Goal: Task Accomplishment & Management: Use online tool/utility

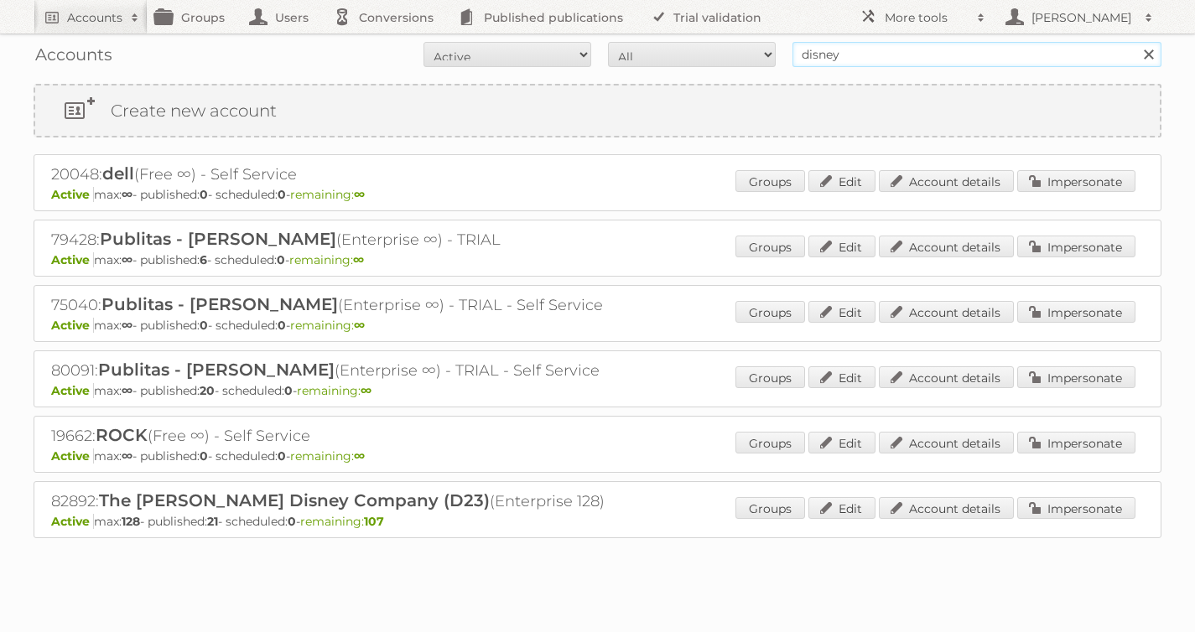
drag, startPoint x: 856, startPoint y: 53, endPoint x: 621, endPoint y: 37, distance: 235.4
click at [705, 44] on form "All Active Expired Pending All Paid Trials Self service disney Search" at bounding box center [598, 54] width 1128 height 25
type input "[PERSON_NAME]"
click at [1136, 42] on input "Search" at bounding box center [1148, 54] width 25 height 25
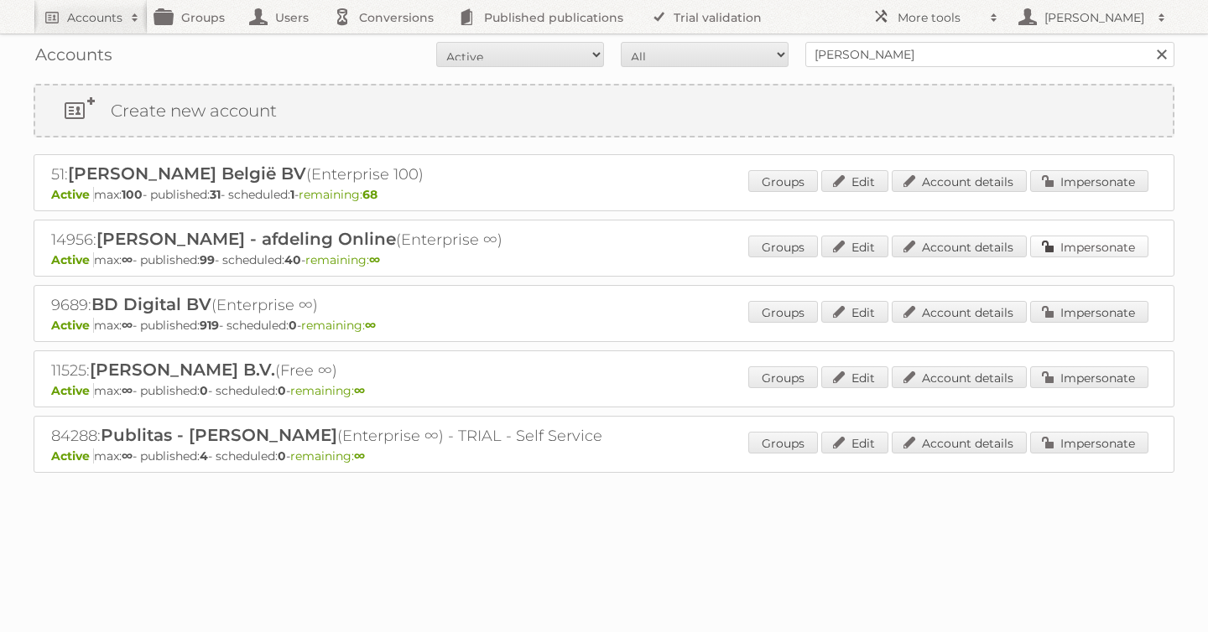
click at [1057, 247] on link "Impersonate" at bounding box center [1089, 247] width 118 height 22
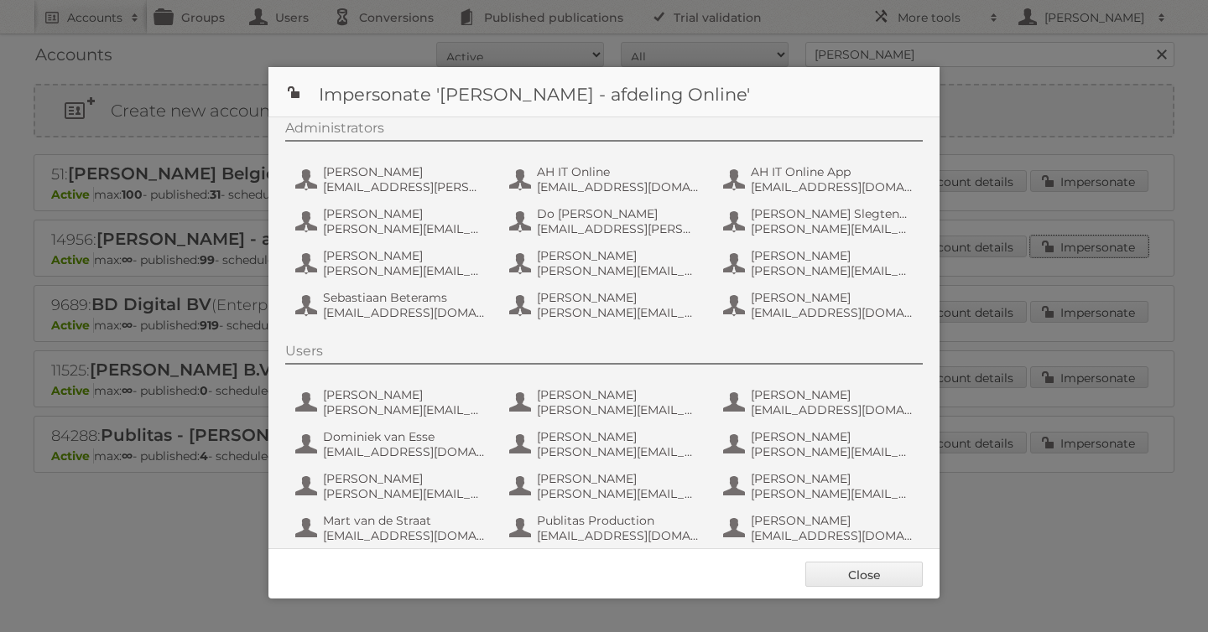
scroll to position [126, 0]
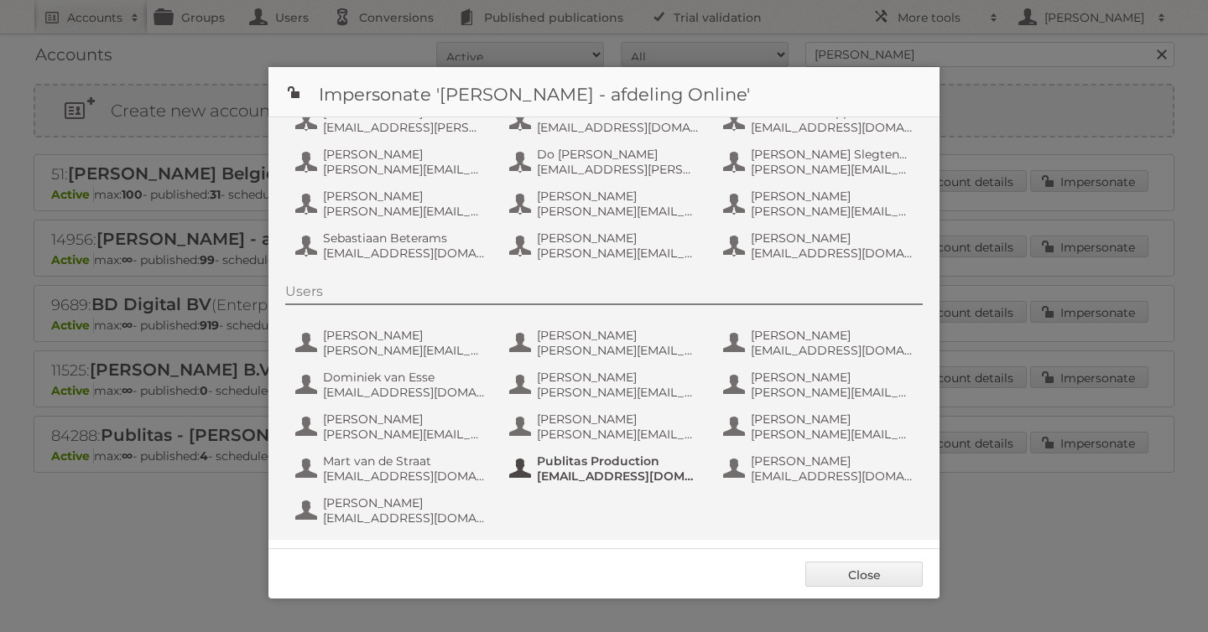
click at [620, 480] on span "[EMAIL_ADDRESS][DOMAIN_NAME]" at bounding box center [618, 476] width 163 height 15
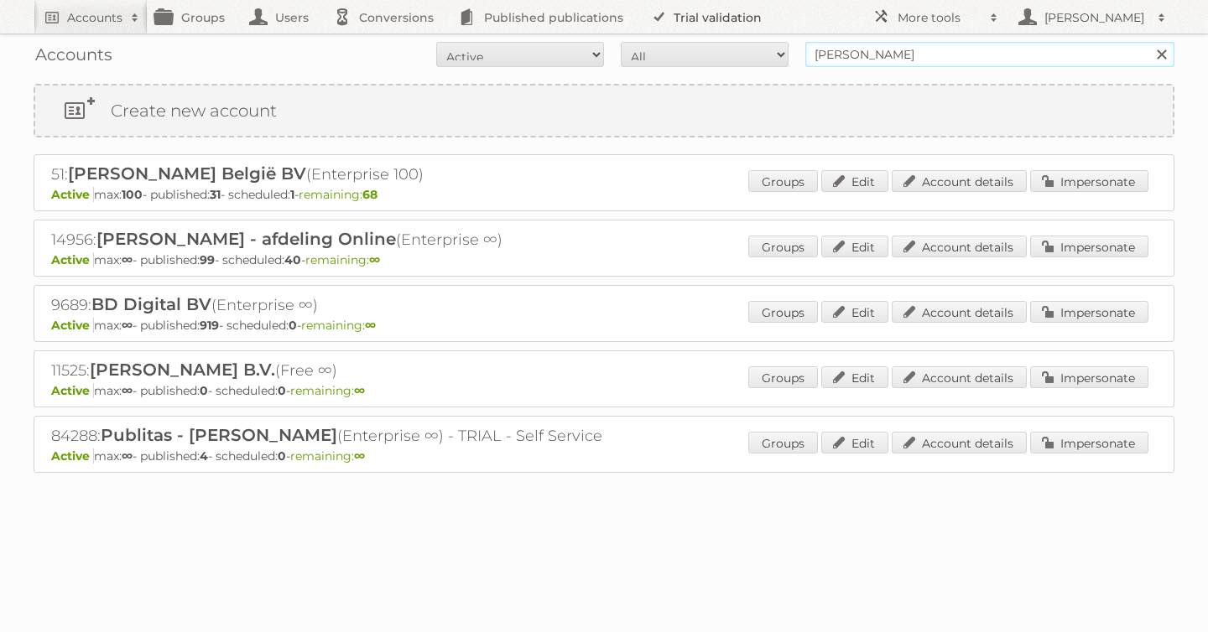
drag, startPoint x: 909, startPoint y: 53, endPoint x: 640, endPoint y: 8, distance: 273.1
click at [640, 8] on body "Accounts Search Advanced Search Create new account Groups Users Conversions Pub…" at bounding box center [604, 316] width 1208 height 632
type input "tfg media"
click at [1148, 42] on input "Search" at bounding box center [1160, 54] width 25 height 25
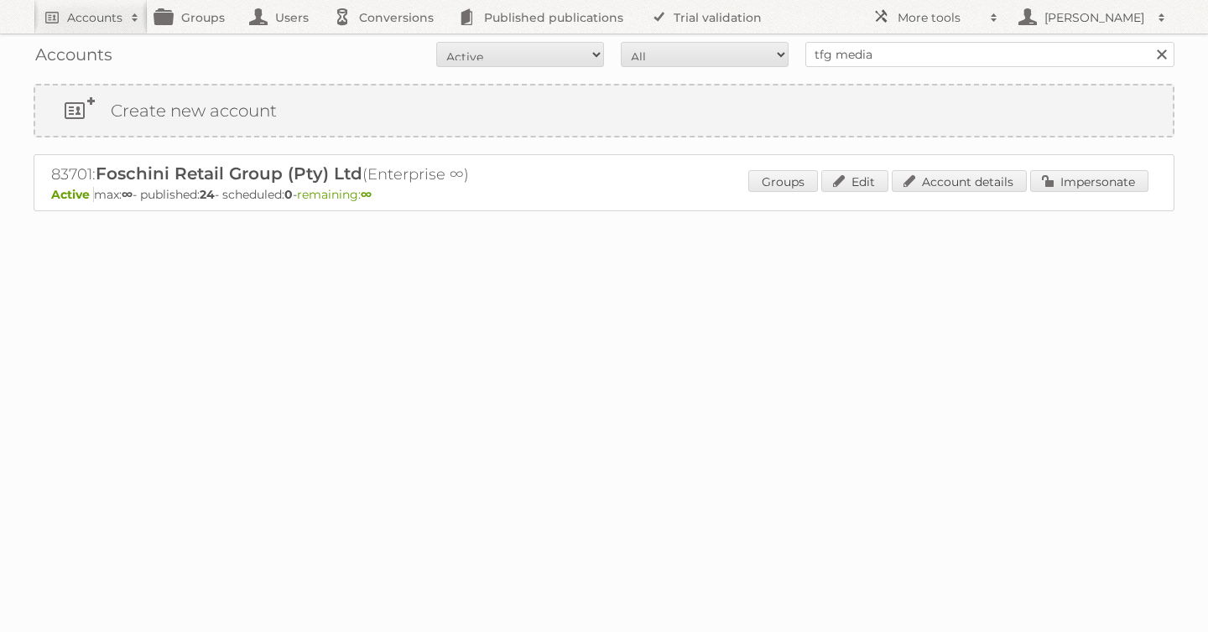
drag, startPoint x: 51, startPoint y: 172, endPoint x: 513, endPoint y: 185, distance: 461.6
click at [513, 185] on div "83701: Foschini Retail Group (Pty) Ltd (Enterprise ∞) Active max: ∞ - published…" at bounding box center [604, 182] width 1141 height 57
copy div "83701: Foschini Retail Group (Pty) Ltd (Enterprise ∞)"
drag, startPoint x: 914, startPoint y: 62, endPoint x: 675, endPoint y: 43, distance: 239.8
click at [675, 43] on form "All Active Expired Pending All Paid Trials Self service tfg media Search" at bounding box center [604, 54] width 1141 height 25
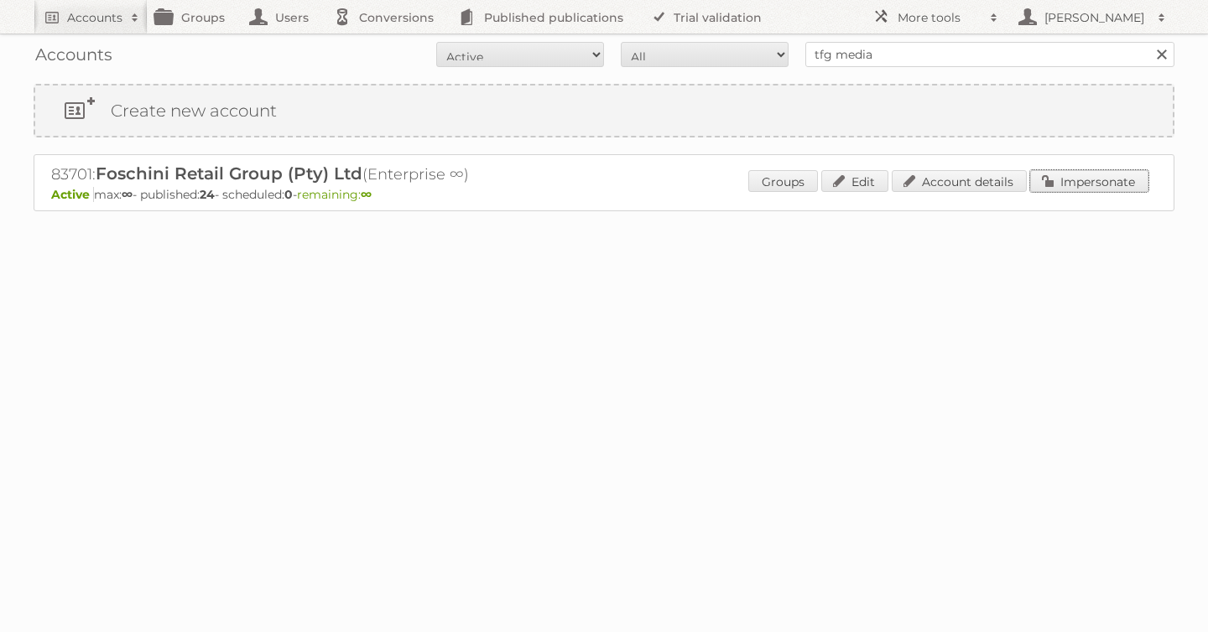
click at [1067, 187] on link "Impersonate" at bounding box center [1089, 181] width 118 height 22
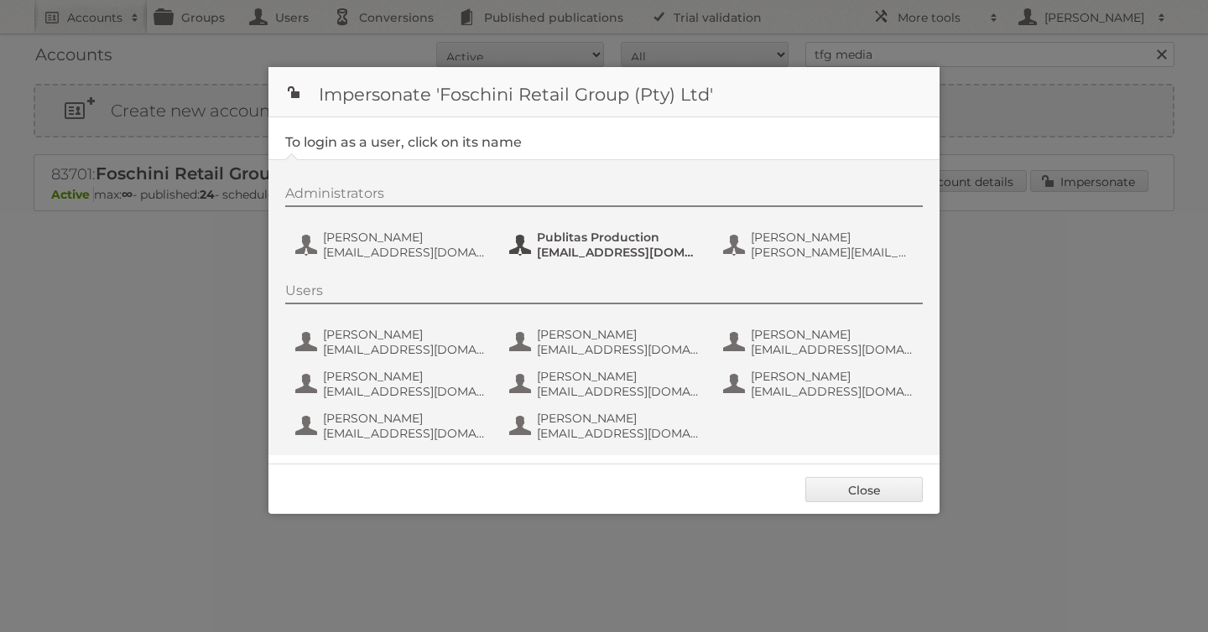
click at [600, 241] on span "Publitas Production" at bounding box center [618, 237] width 163 height 15
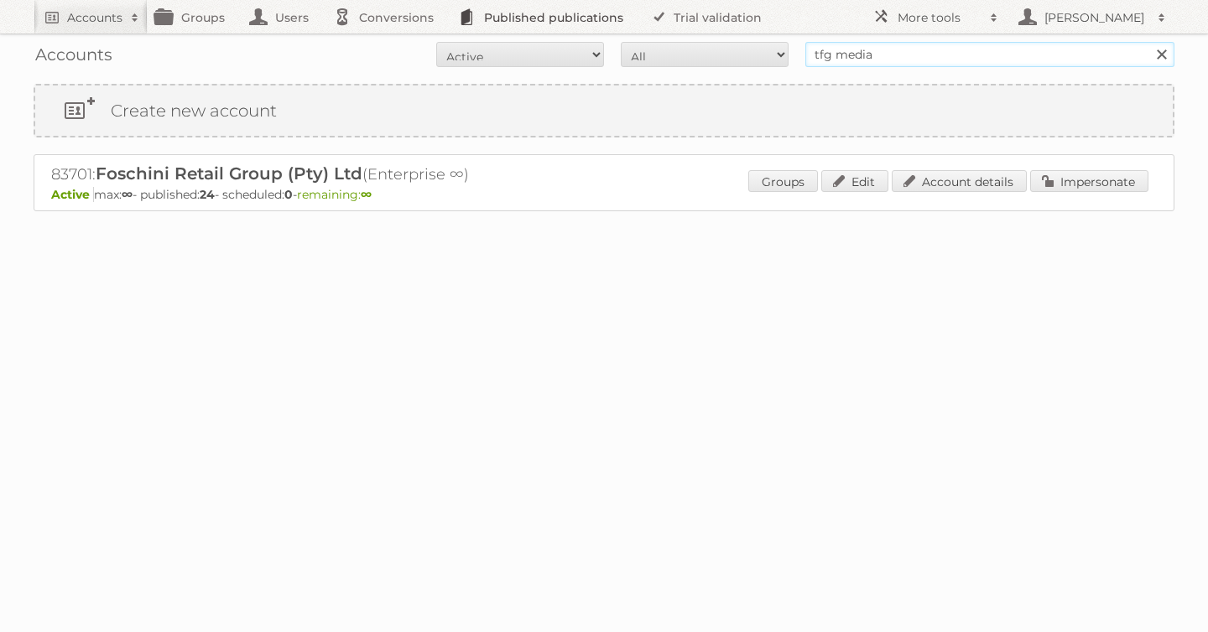
drag, startPoint x: 706, startPoint y: 39, endPoint x: 614, endPoint y: 32, distance: 92.5
click at [621, 33] on body "Accounts Search Advanced Search Create new account Groups Users Conversions Pub…" at bounding box center [604, 316] width 1208 height 632
type input "[PERSON_NAME]"
click at [1148, 42] on input "Search" at bounding box center [1160, 54] width 25 height 25
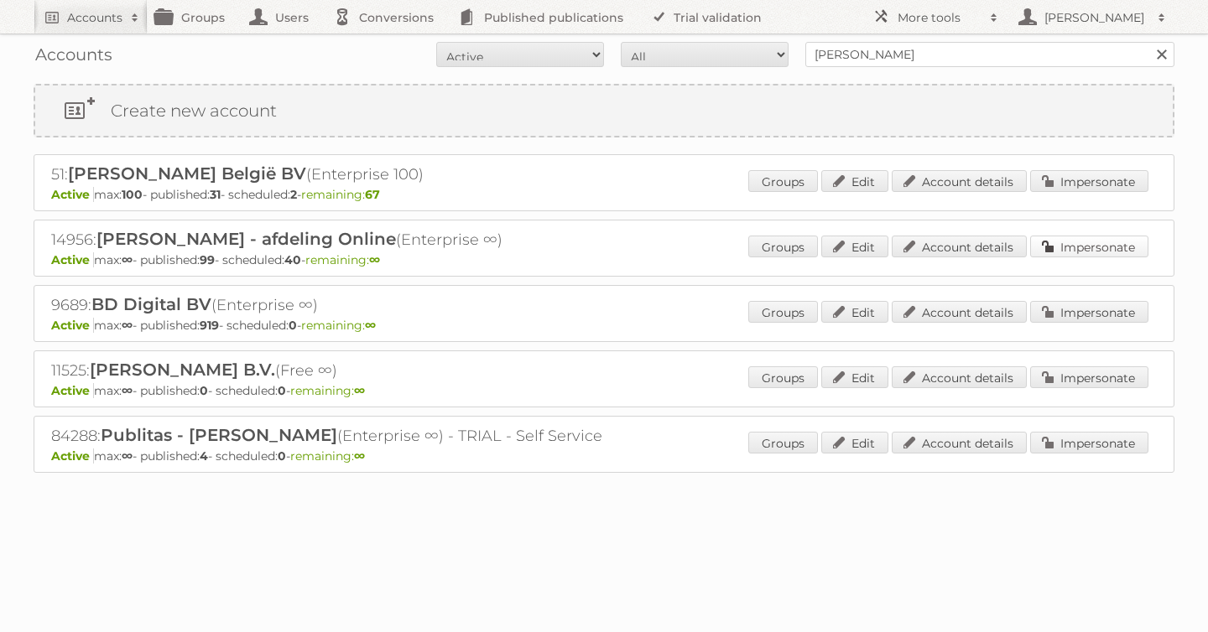
click at [1102, 247] on link "Impersonate" at bounding box center [1089, 247] width 118 height 22
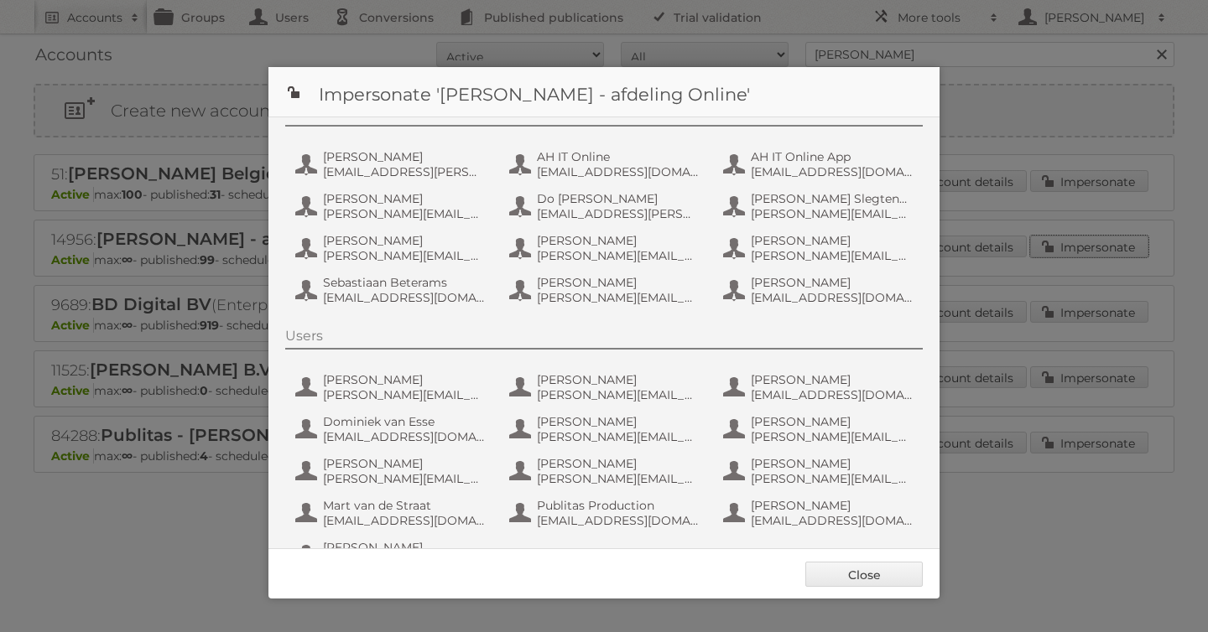
scroll to position [126, 0]
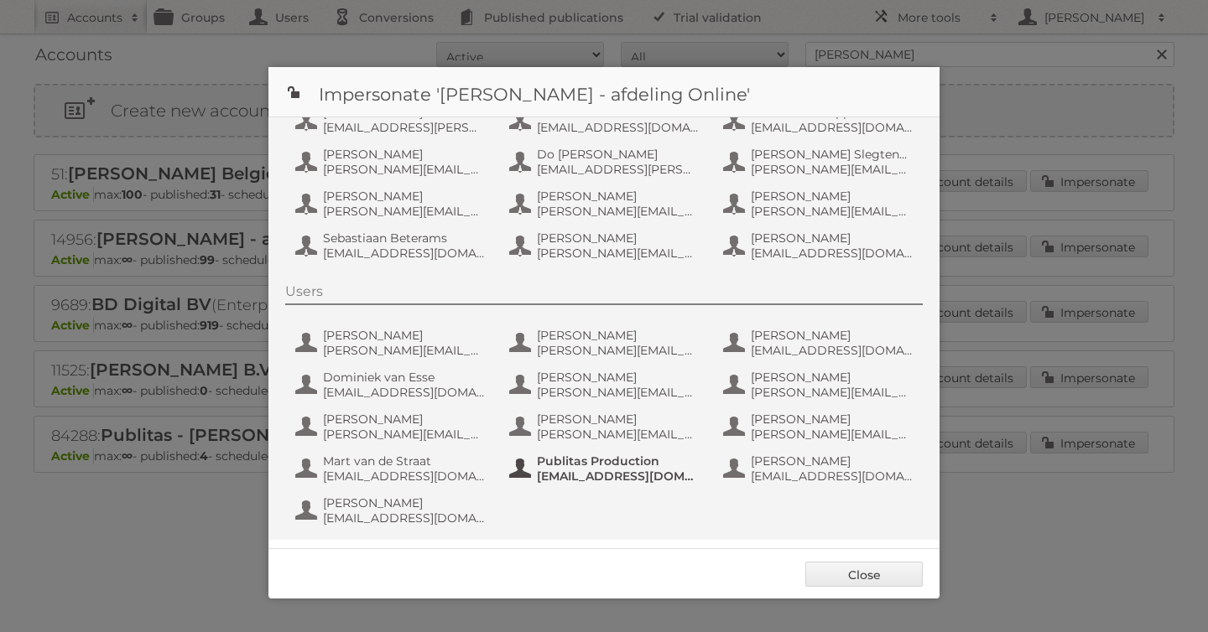
click at [593, 471] on span "[EMAIL_ADDRESS][DOMAIN_NAME]" at bounding box center [618, 476] width 163 height 15
